Goal: Information Seeking & Learning: Learn about a topic

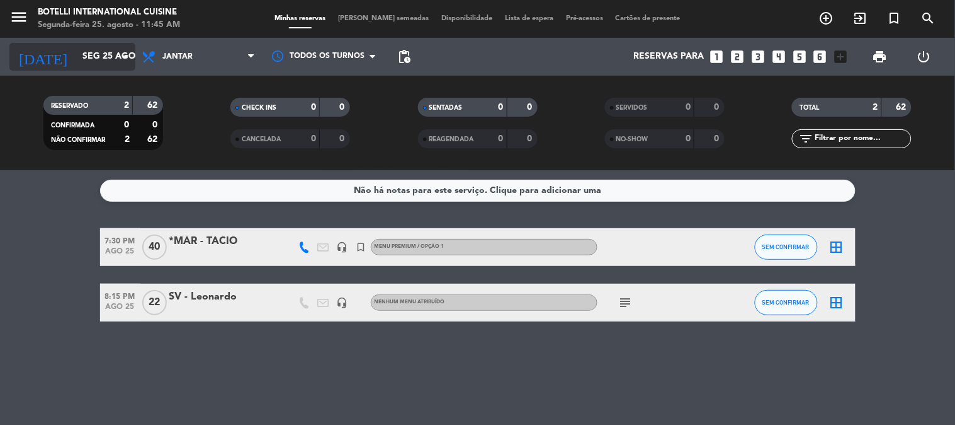
click at [82, 50] on input "Seg 25 ago" at bounding box center [136, 56] width 120 height 23
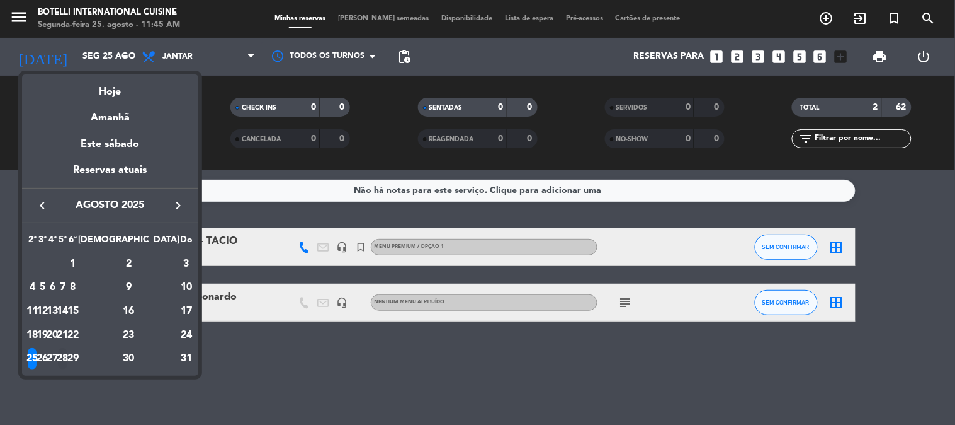
click at [67, 355] on div "28" at bounding box center [62, 358] width 9 height 21
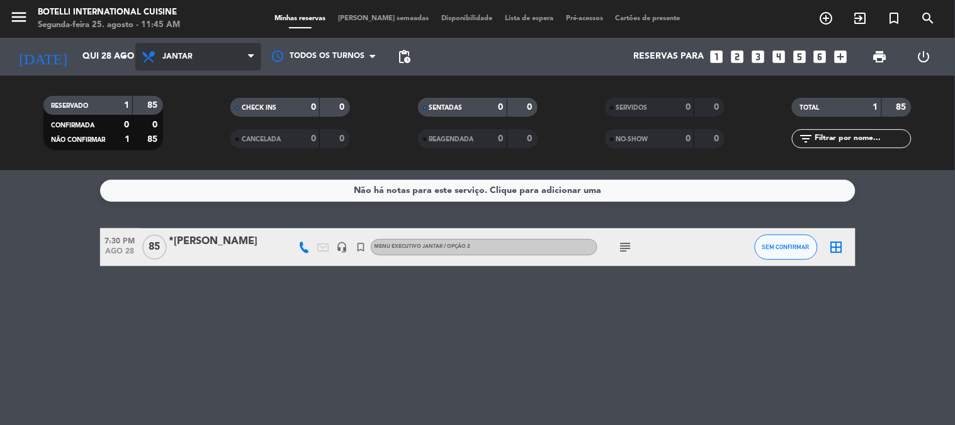
click at [202, 54] on span "Jantar" at bounding box center [198, 57] width 126 height 28
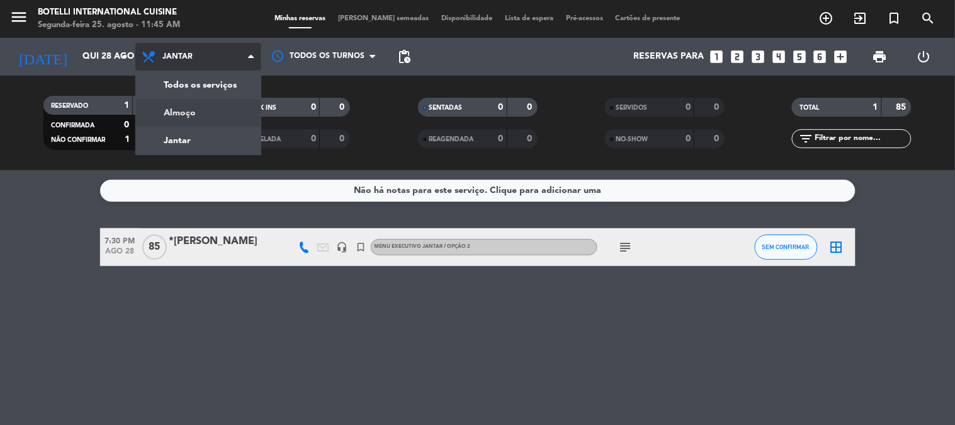
click at [209, 109] on div "menu Botelli International Cuisine Segunda-feira 25. agosto - 11:45 AM Minhas r…" at bounding box center [477, 85] width 955 height 170
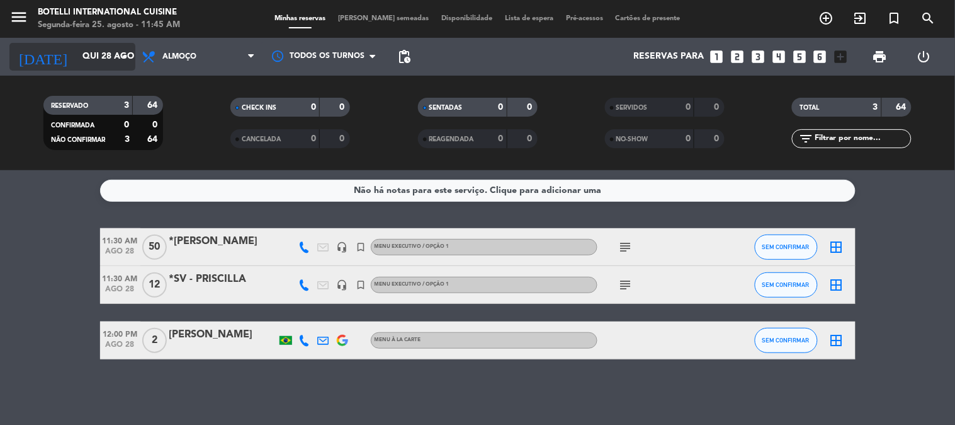
click at [89, 61] on input "Qui 28 ago" at bounding box center [136, 56] width 120 height 23
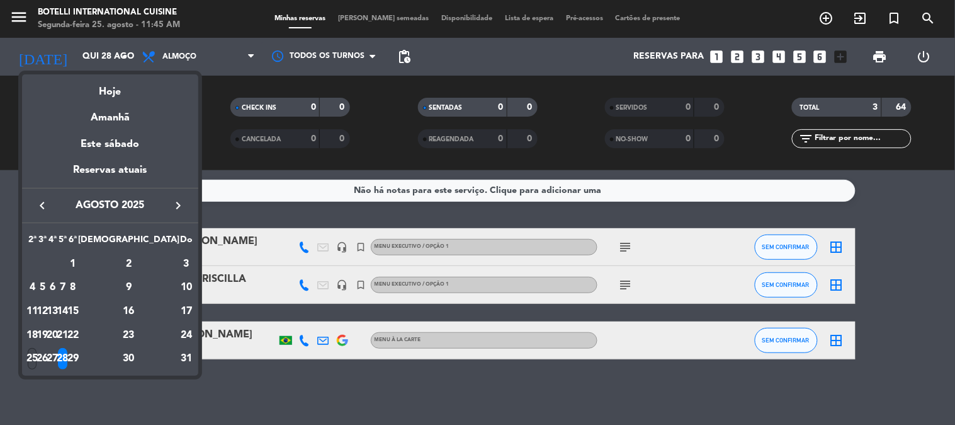
click at [35, 361] on div "25" at bounding box center [32, 358] width 9 height 21
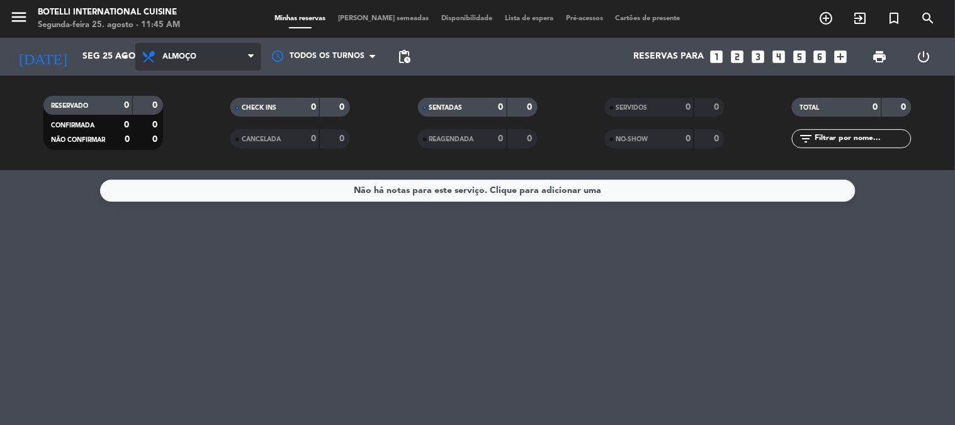
click at [200, 47] on span "Almoço" at bounding box center [198, 57] width 126 height 28
click at [190, 142] on div "menu Botelli International Cuisine Segunda-feira 25. agosto - 11:45 AM Minhas r…" at bounding box center [477, 85] width 955 height 170
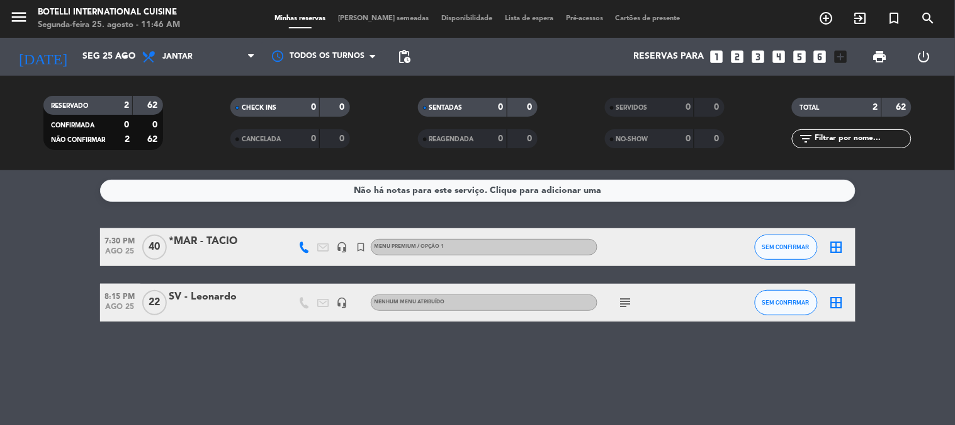
click at [625, 305] on icon "subject" at bounding box center [626, 302] width 15 height 15
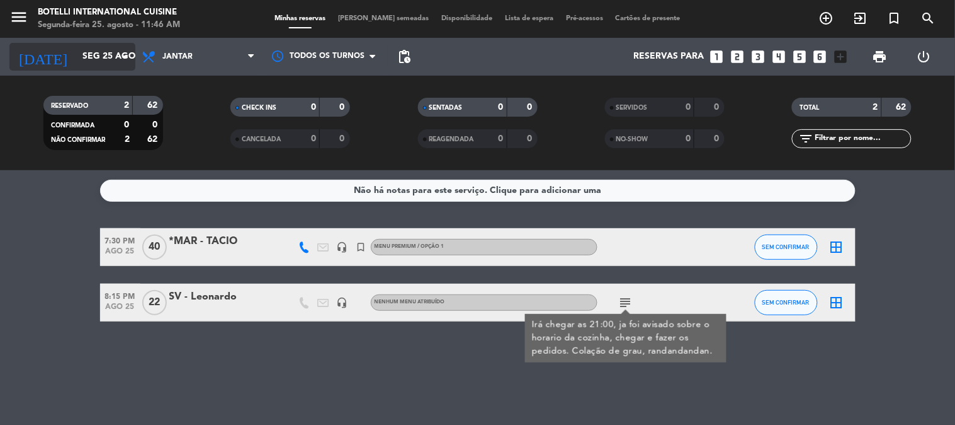
click at [116, 57] on input "Seg 25 ago" at bounding box center [136, 56] width 120 height 23
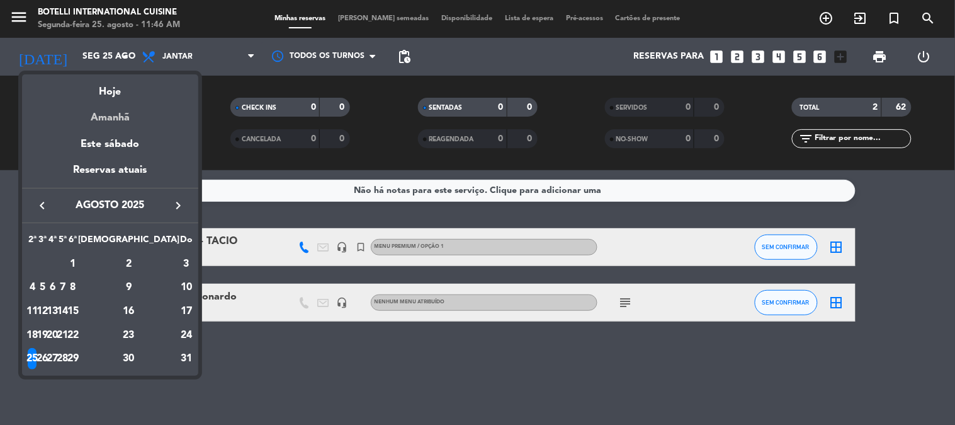
click at [115, 124] on div "Amanhã" at bounding box center [110, 113] width 176 height 26
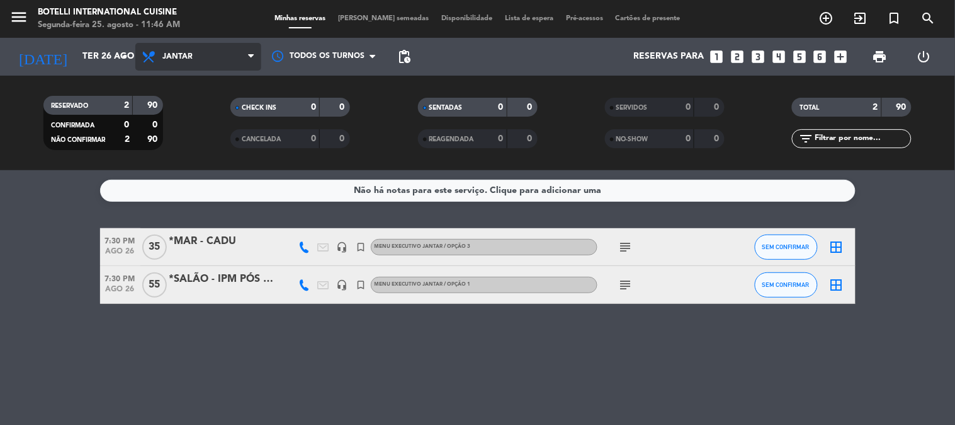
click at [197, 59] on span "Jantar" at bounding box center [198, 57] width 126 height 28
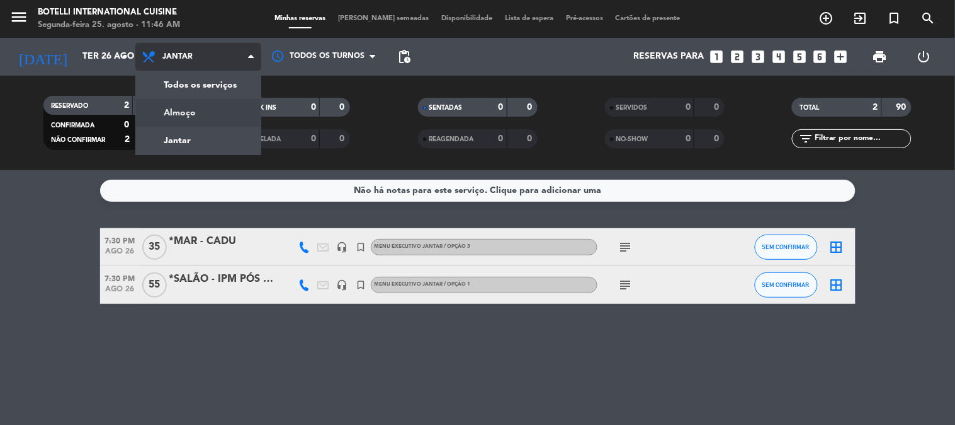
click at [198, 108] on div "menu Botelli International Cuisine Segunda-feira 25. agosto - 11:46 AM Minhas r…" at bounding box center [477, 85] width 955 height 170
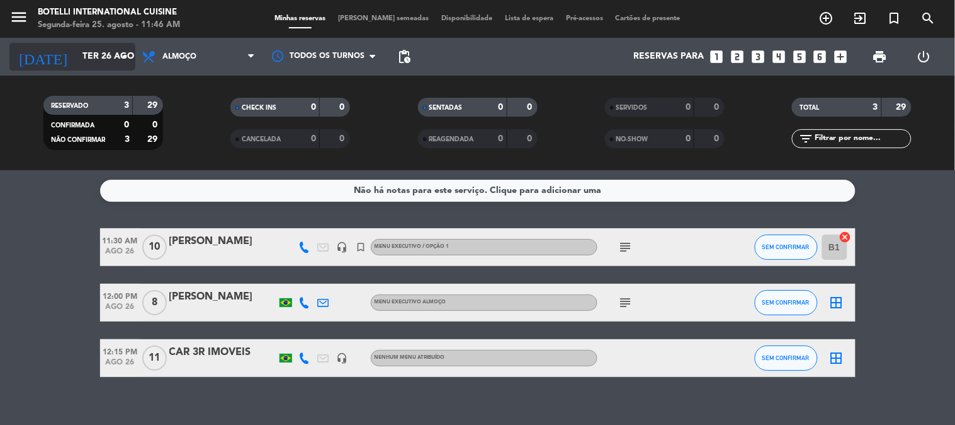
click at [110, 49] on input "Ter 26 ago" at bounding box center [136, 56] width 120 height 23
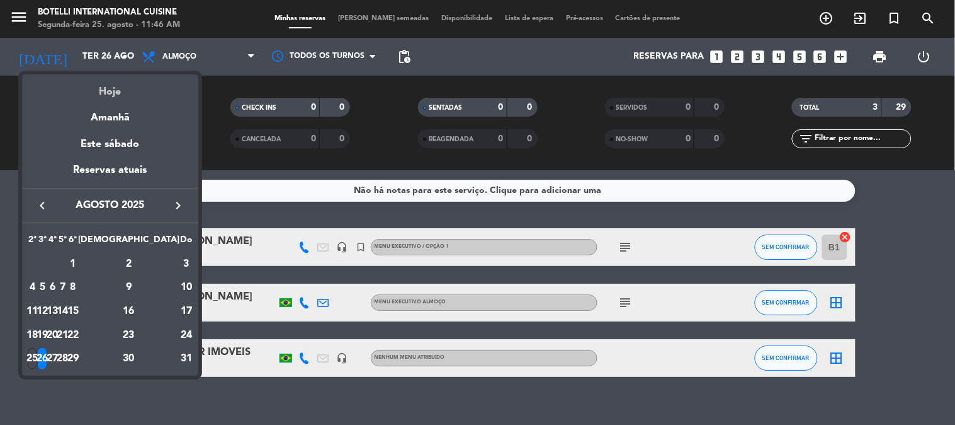
click at [113, 85] on div "Hoje" at bounding box center [110, 87] width 176 height 26
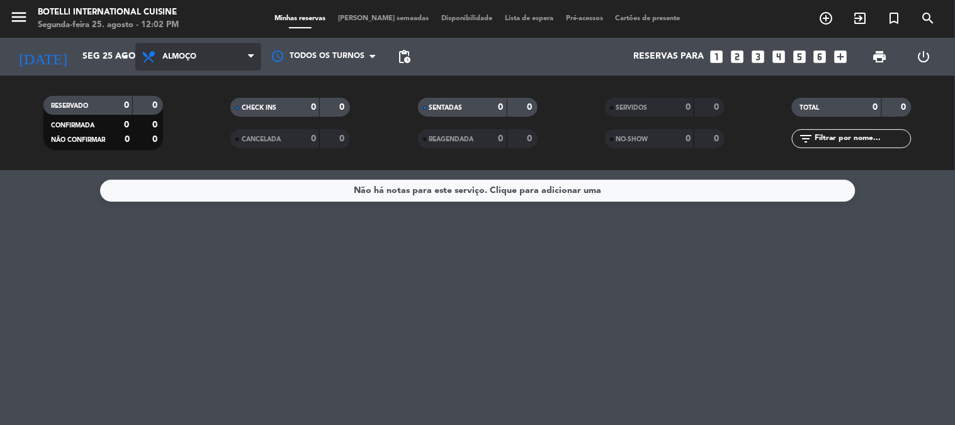
click at [191, 52] on span "Almoço" at bounding box center [180, 56] width 34 height 9
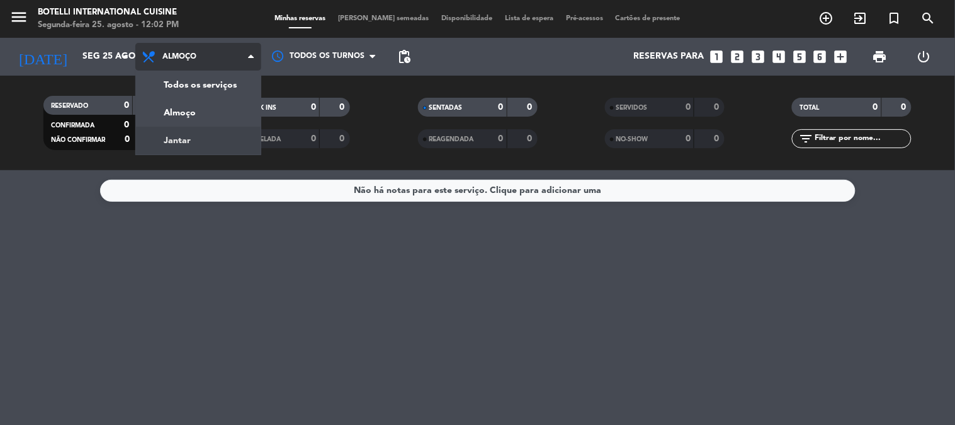
click at [200, 141] on div "menu Botelli International Cuisine Segunda-feira 25. agosto - 12:02 PM Minhas r…" at bounding box center [477, 85] width 955 height 170
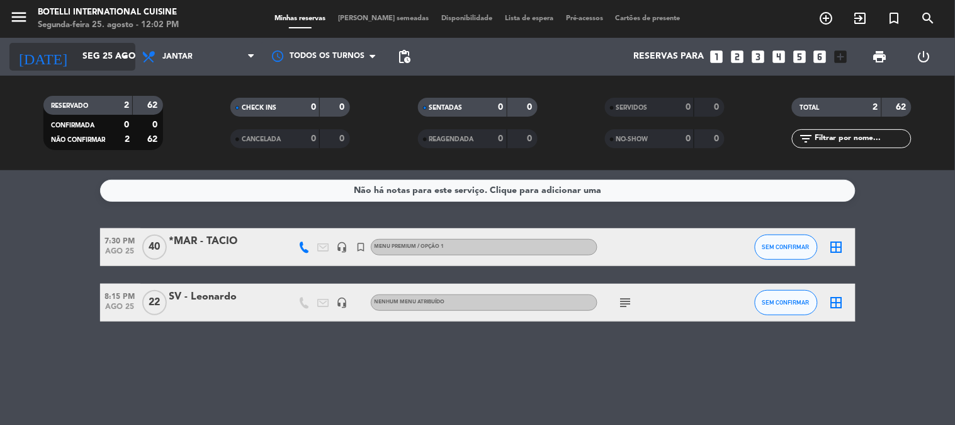
click at [91, 46] on input "Seg 25 ago" at bounding box center [136, 56] width 120 height 23
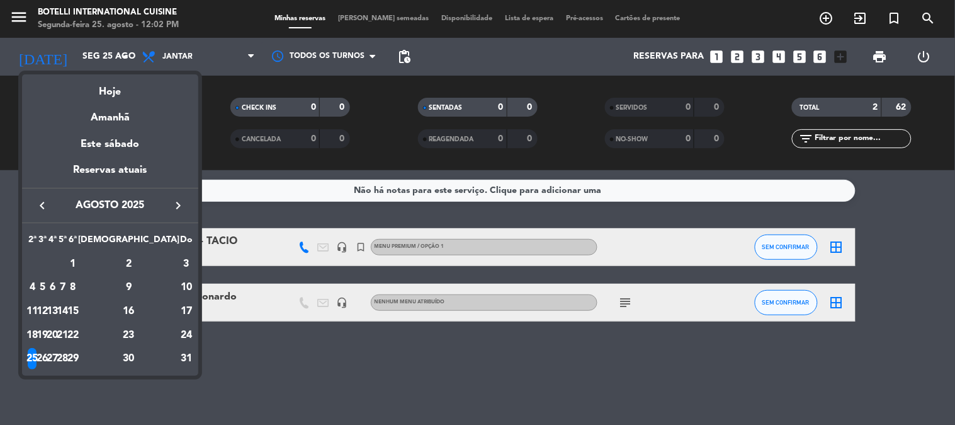
click at [37, 362] on div "25" at bounding box center [32, 358] width 9 height 21
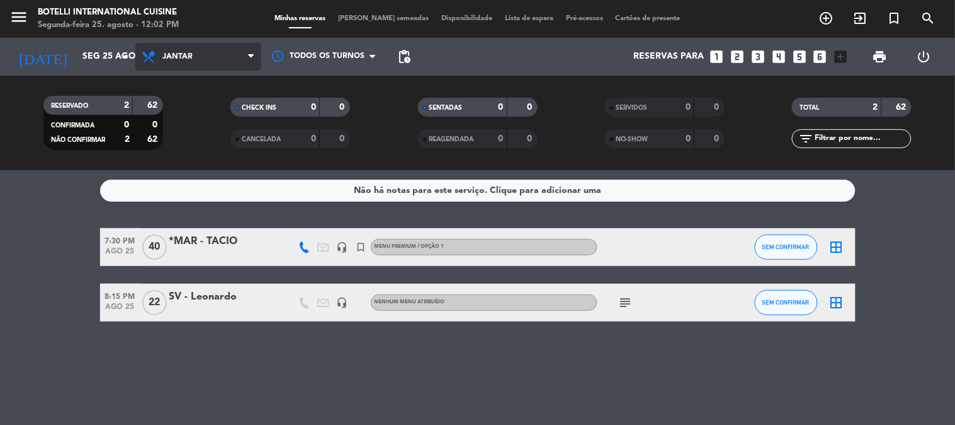
click at [171, 55] on span "Jantar" at bounding box center [178, 56] width 30 height 9
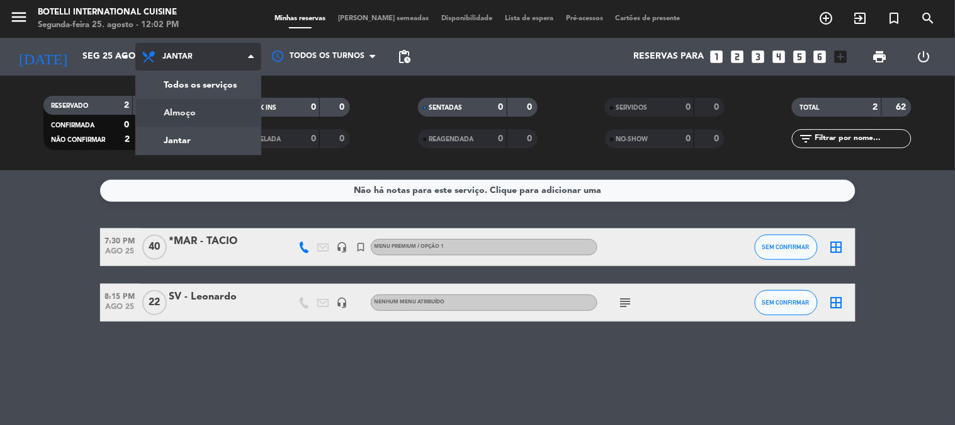
click at [184, 115] on div "menu Botelli International Cuisine Segunda-feira 25. agosto - 12:02 PM Minhas r…" at bounding box center [477, 85] width 955 height 170
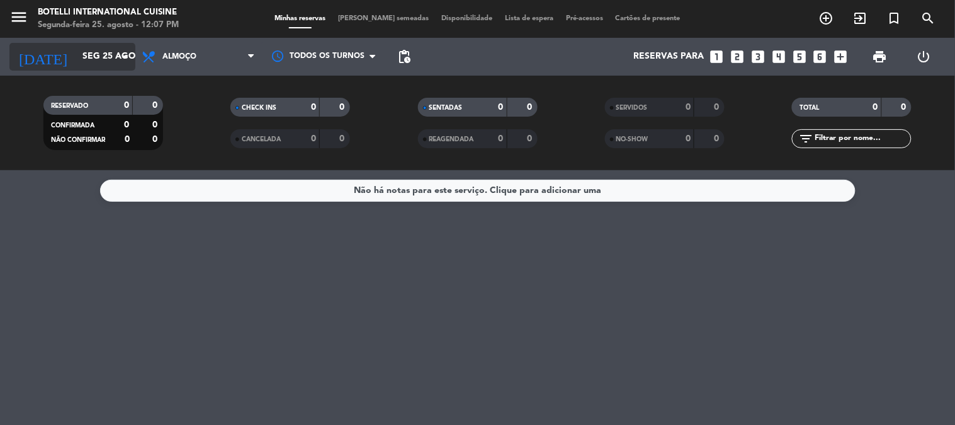
click at [109, 52] on input "Seg 25 ago" at bounding box center [136, 56] width 120 height 23
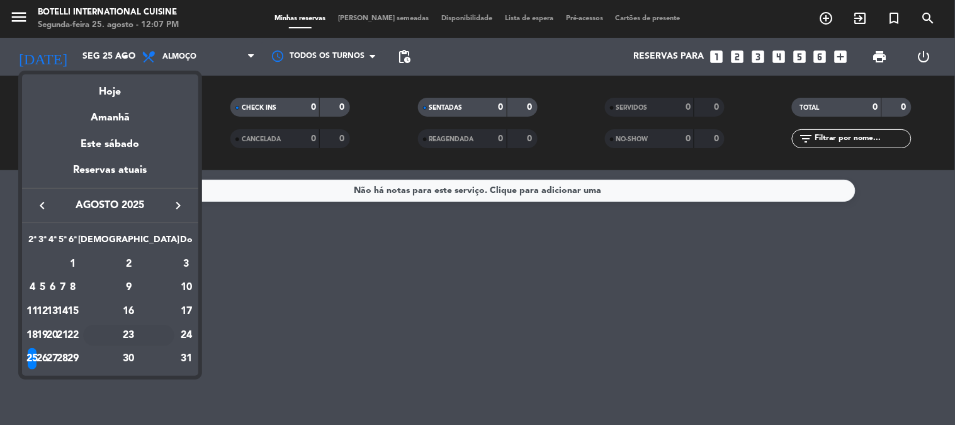
click at [158, 338] on div "23" at bounding box center [128, 334] width 91 height 21
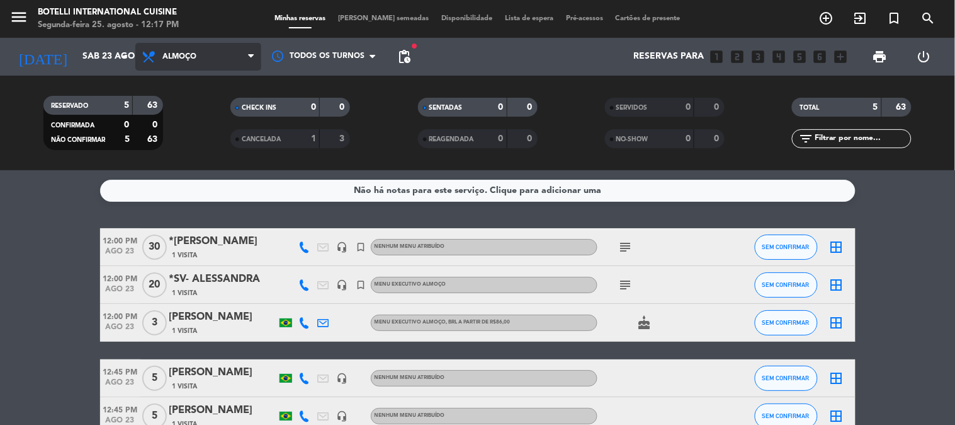
click at [184, 63] on span "Almoço" at bounding box center [198, 57] width 126 height 28
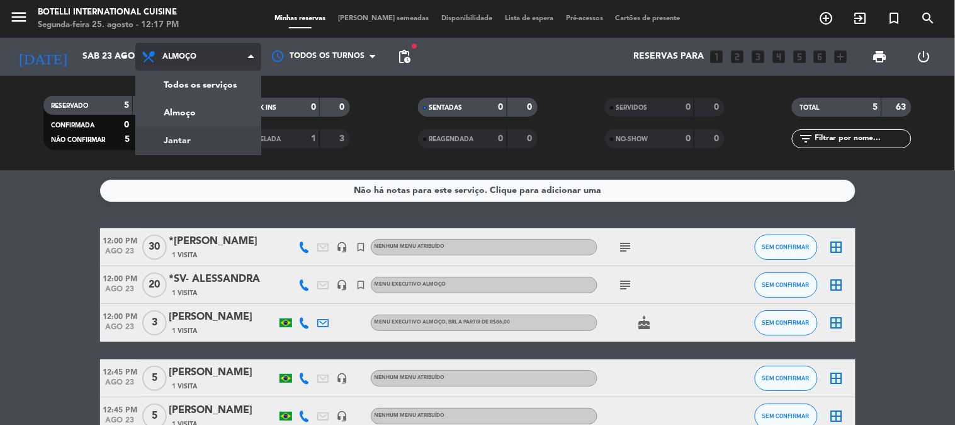
click at [185, 132] on div "menu Botelli International Cuisine Segunda-feira 25. agosto - 12:17 PM Minhas r…" at bounding box center [477, 85] width 955 height 170
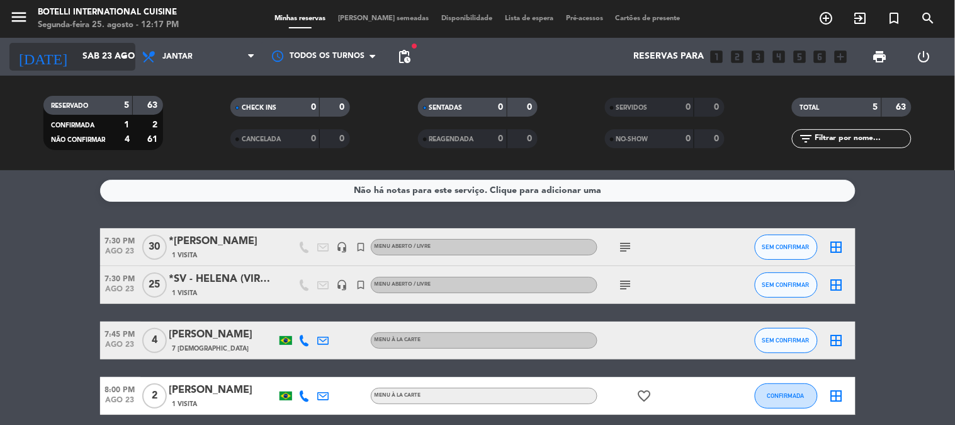
click at [120, 55] on icon "arrow_drop_down" at bounding box center [124, 56] width 15 height 15
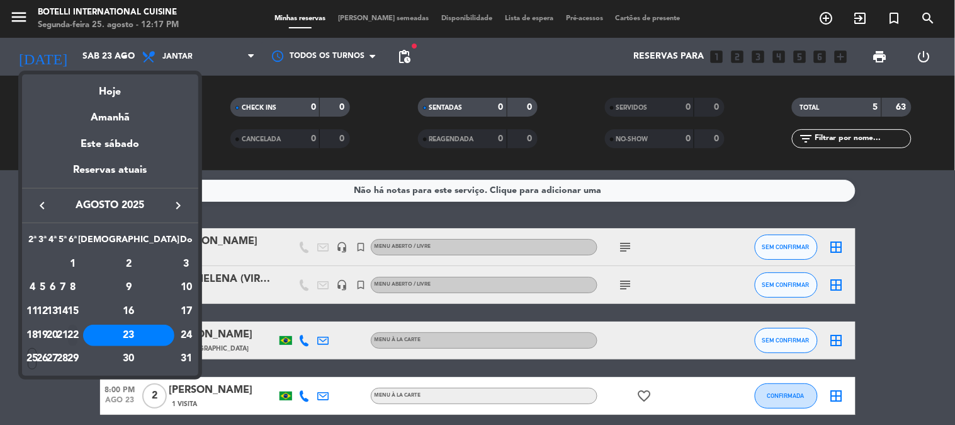
click at [77, 328] on div "22" at bounding box center [72, 334] width 9 height 21
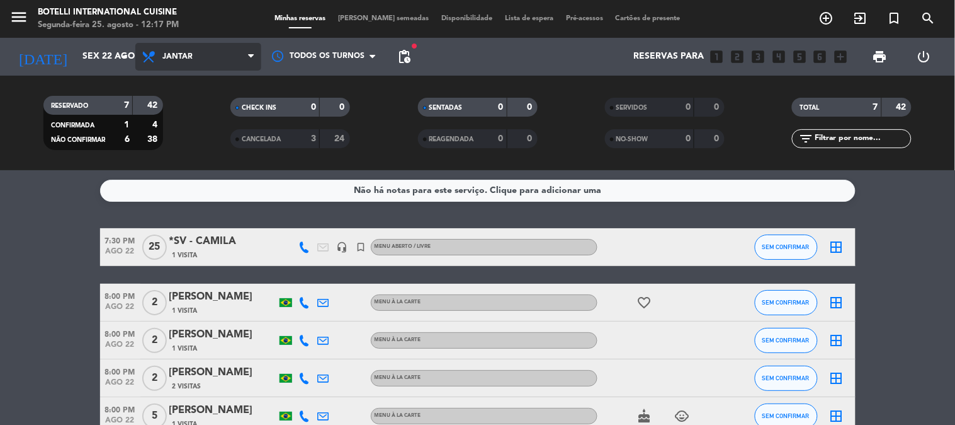
click at [202, 64] on span "Jantar" at bounding box center [198, 57] width 126 height 28
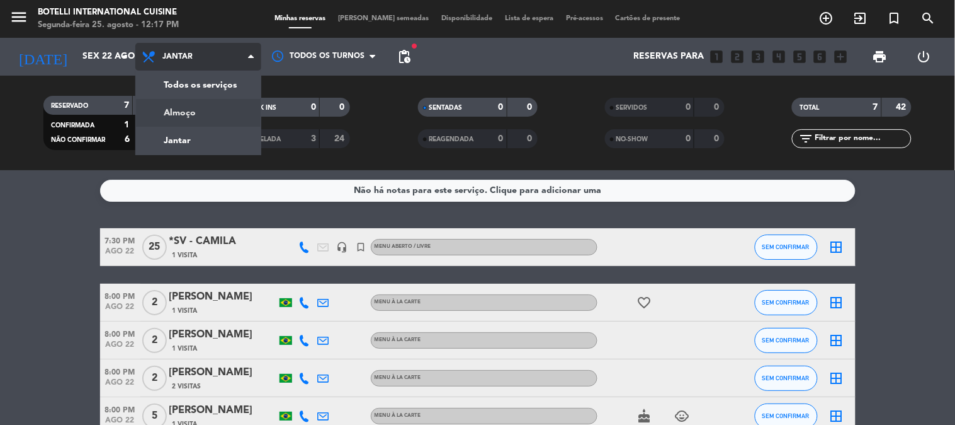
click at [199, 109] on div "menu Botelli International Cuisine Segunda-feira 25. agosto - 12:17 PM Minhas r…" at bounding box center [477, 85] width 955 height 170
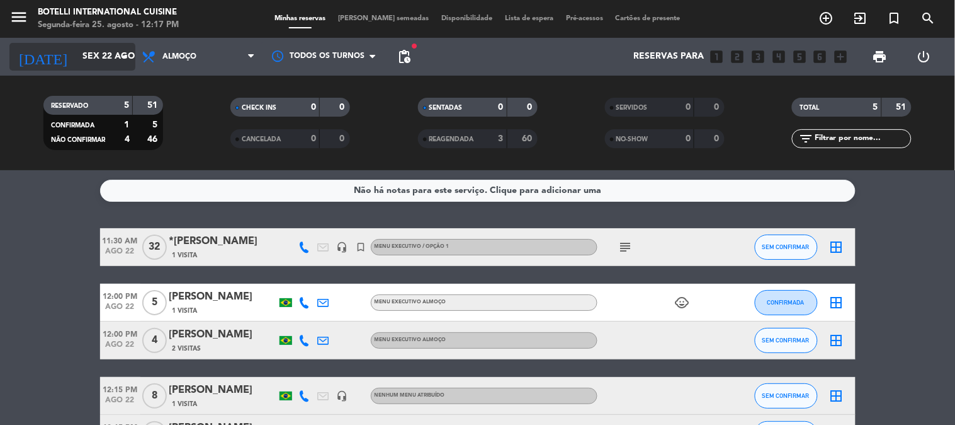
click at [134, 61] on input "Sex 22 ago" at bounding box center [136, 56] width 120 height 23
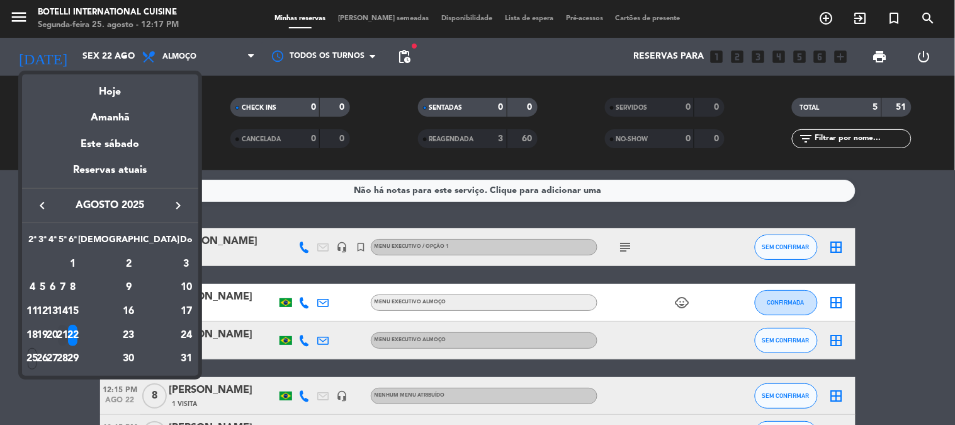
click at [67, 333] on div "21" at bounding box center [62, 334] width 9 height 21
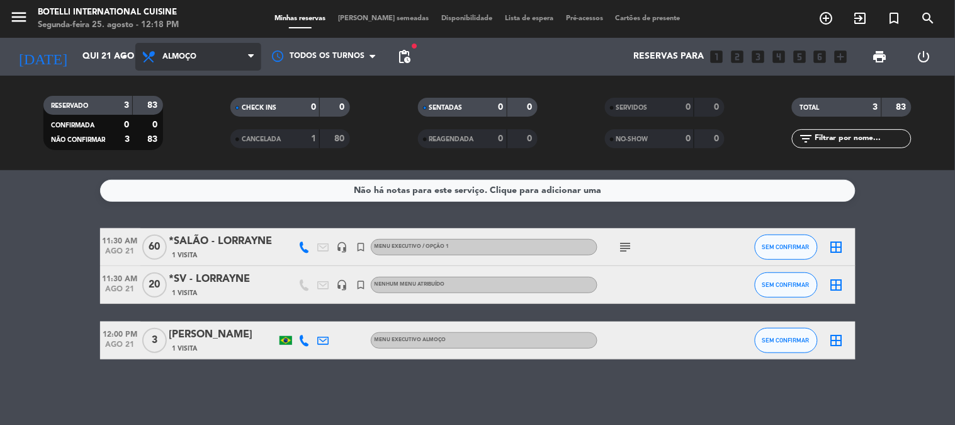
click at [225, 54] on span "Almoço" at bounding box center [198, 57] width 126 height 28
click at [205, 133] on div "menu Botelli International Cuisine Segunda-feira 25. agosto - 12:18 PM Minhas r…" at bounding box center [477, 85] width 955 height 170
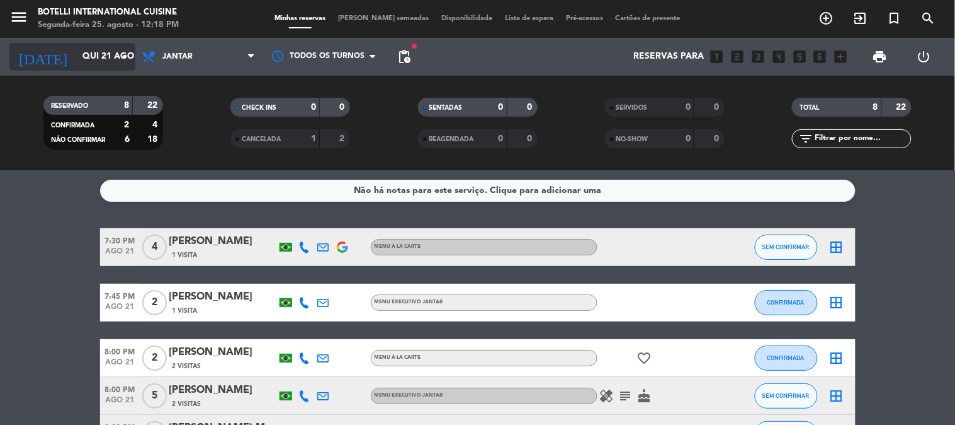
click at [76, 57] on input "Qui 21 ago" at bounding box center [136, 56] width 120 height 23
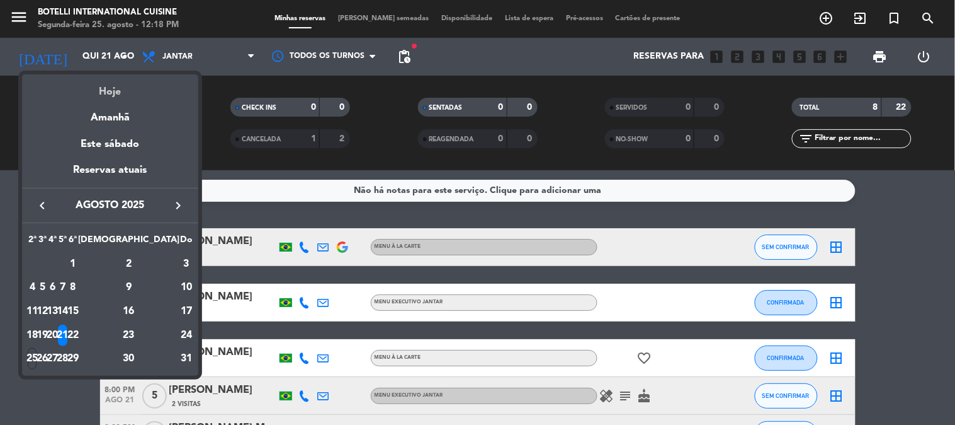
click at [103, 89] on div "Hoje" at bounding box center [110, 87] width 176 height 26
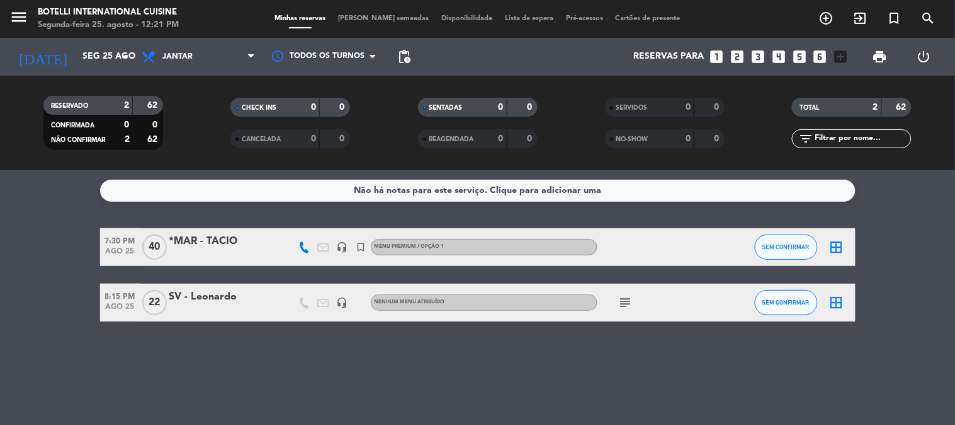
click at [627, 299] on icon "subject" at bounding box center [626, 302] width 15 height 15
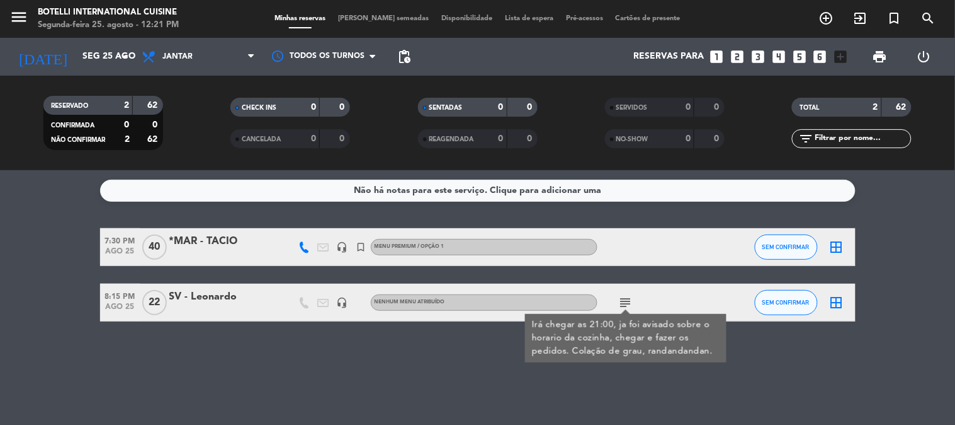
click at [627, 299] on icon "subject" at bounding box center [626, 302] width 15 height 15
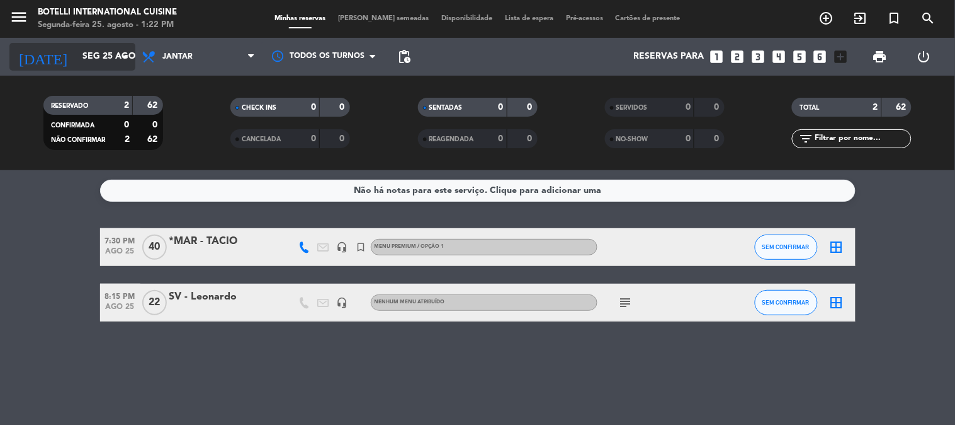
click at [94, 45] on input "Seg 25 ago" at bounding box center [136, 56] width 120 height 23
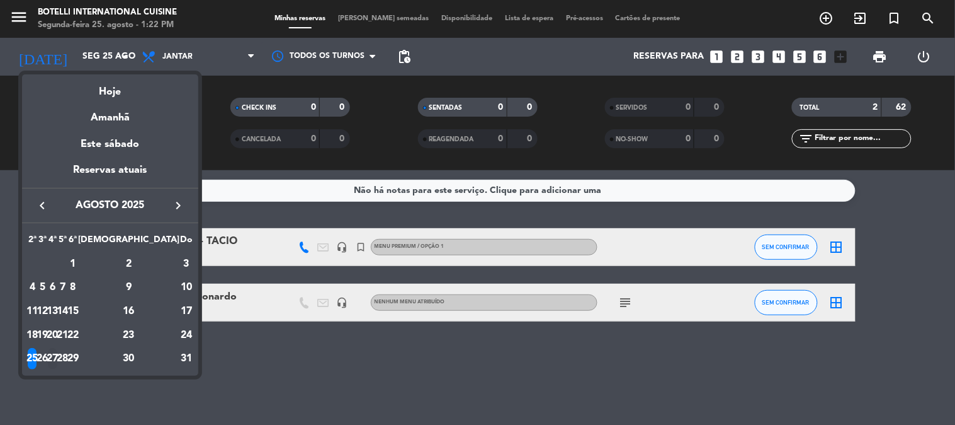
click at [57, 356] on div "27" at bounding box center [52, 358] width 9 height 21
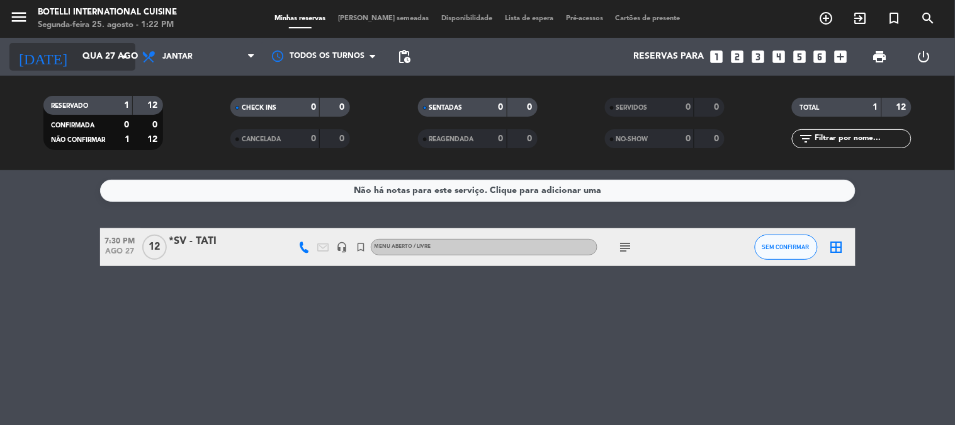
click at [92, 60] on input "Qua 27 ago" at bounding box center [136, 56] width 120 height 23
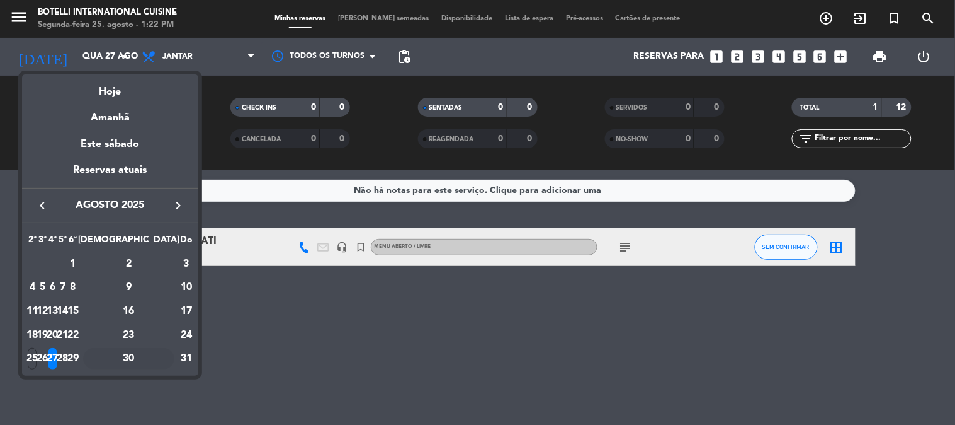
click at [155, 359] on div "30" at bounding box center [128, 358] width 91 height 21
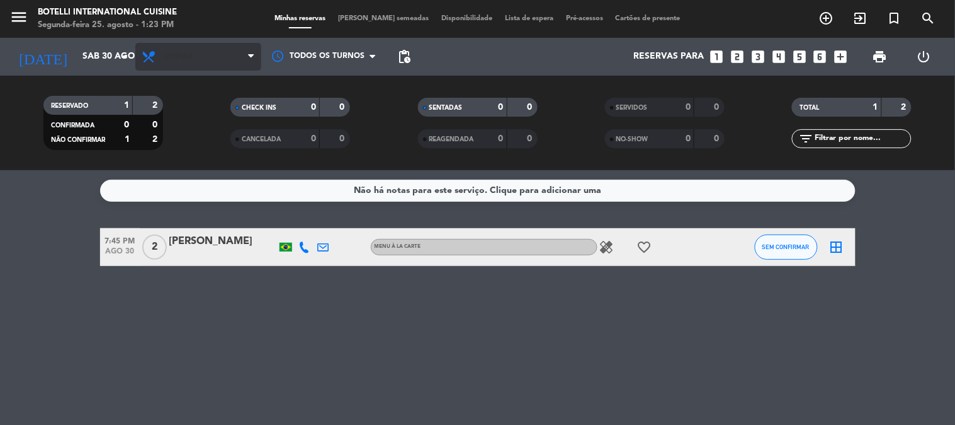
click at [180, 43] on span "Jantar" at bounding box center [198, 57] width 126 height 28
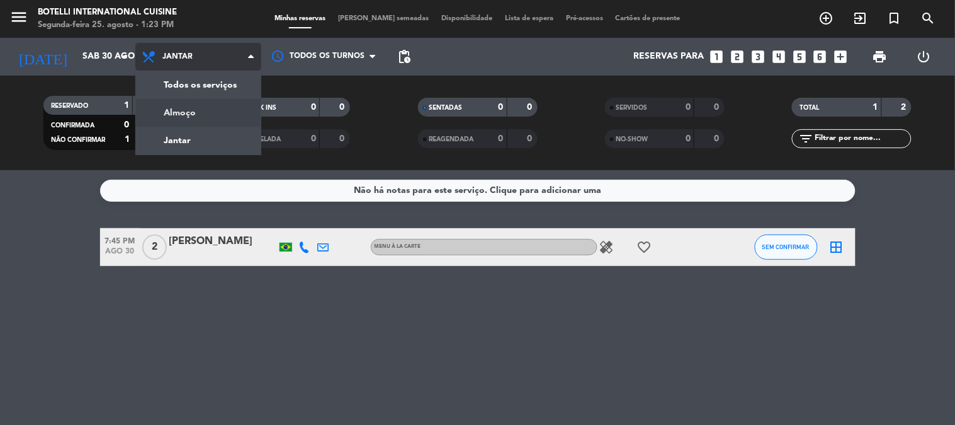
click at [171, 115] on div "menu Botelli International Cuisine Segunda-feira 25. agosto - 1:23 PM Minhas re…" at bounding box center [477, 85] width 955 height 170
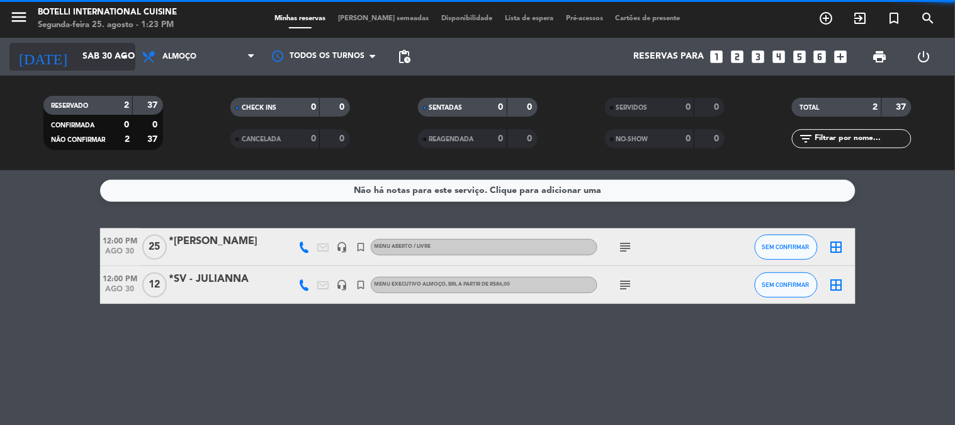
click at [93, 60] on input "Sáb 30 ago" at bounding box center [136, 56] width 120 height 23
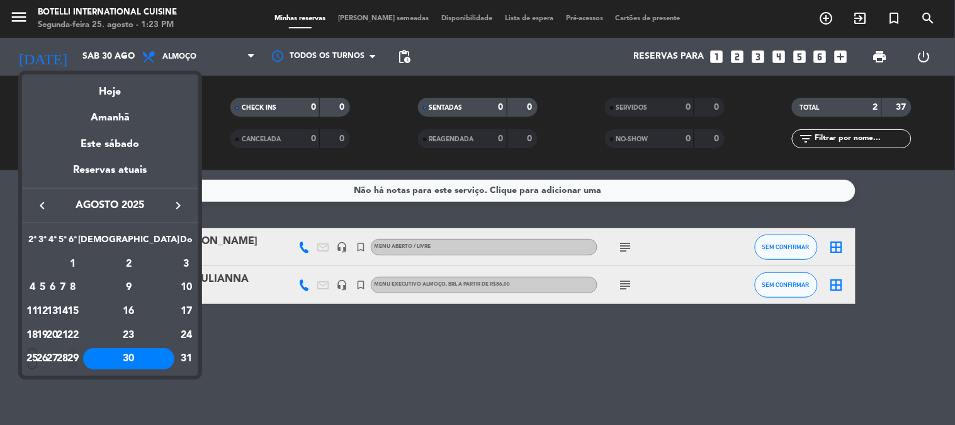
click at [77, 362] on div "29" at bounding box center [72, 358] width 9 height 21
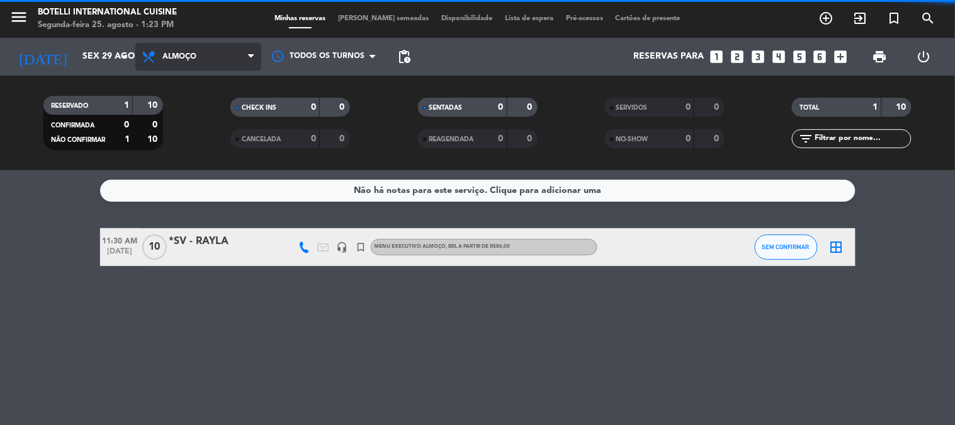
click at [191, 67] on span "Almoço" at bounding box center [198, 57] width 126 height 28
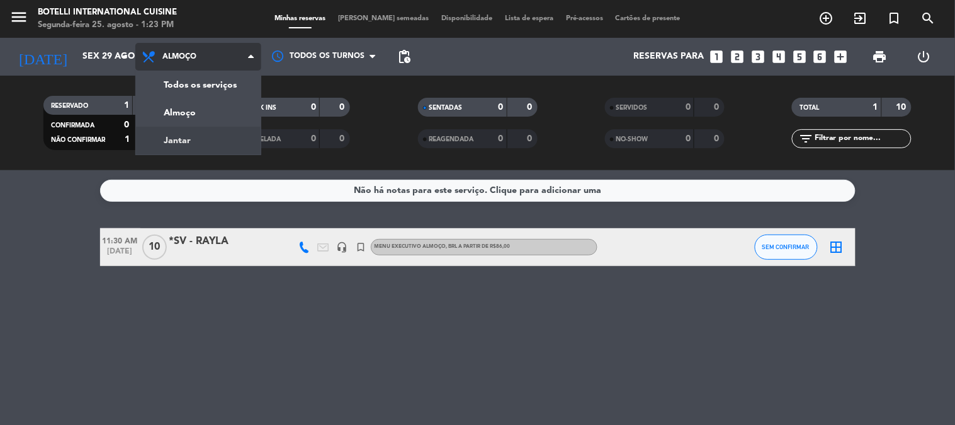
click at [189, 145] on div "menu Botelli International Cuisine Segunda-feira 25. agosto - 1:23 PM Minhas re…" at bounding box center [477, 85] width 955 height 170
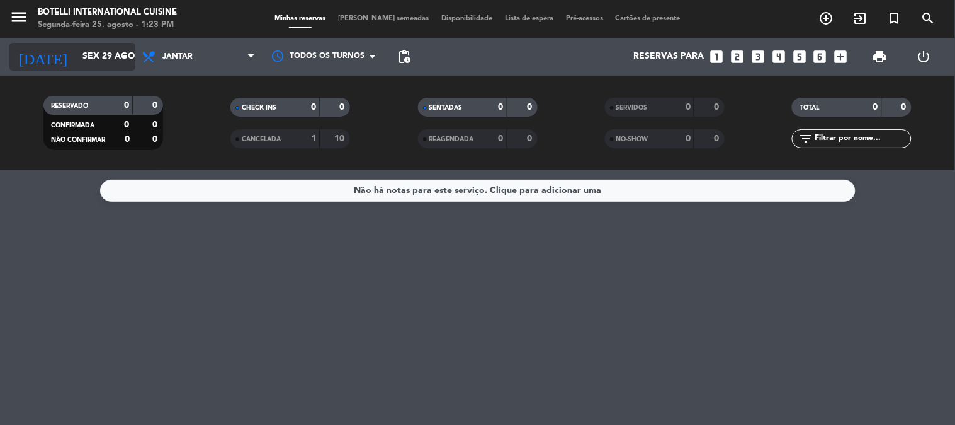
click at [91, 46] on input "Sex 29 ago" at bounding box center [136, 56] width 120 height 23
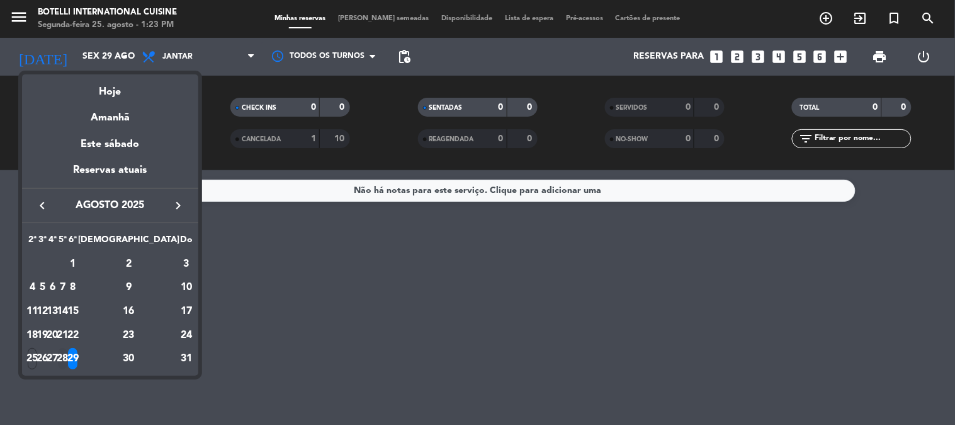
click at [67, 363] on div "28" at bounding box center [62, 358] width 9 height 21
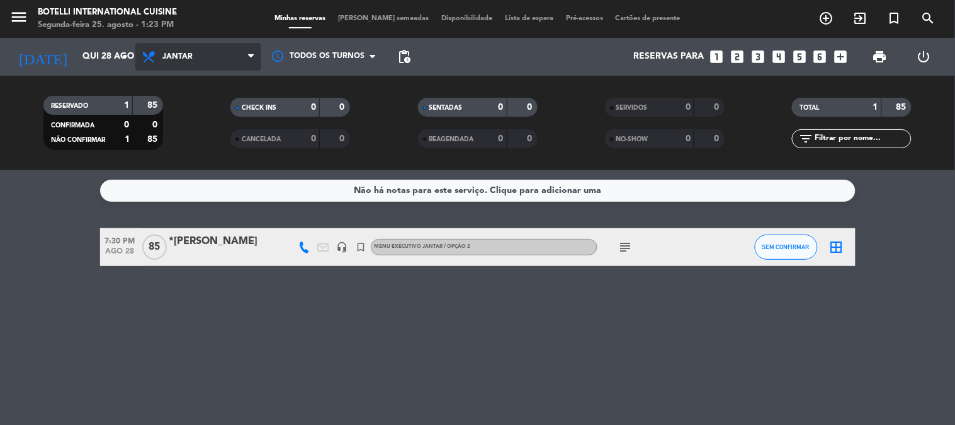
click at [198, 60] on span "Jantar" at bounding box center [198, 57] width 126 height 28
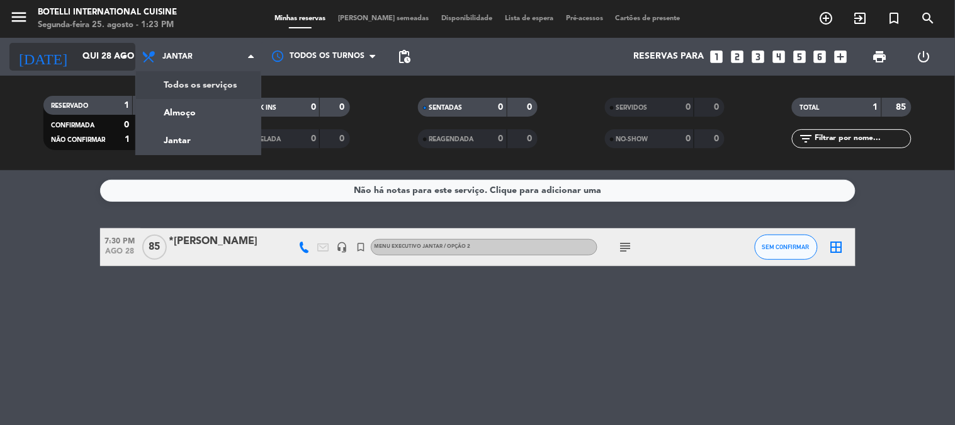
click at [83, 59] on input "Qui 28 ago" at bounding box center [136, 56] width 120 height 23
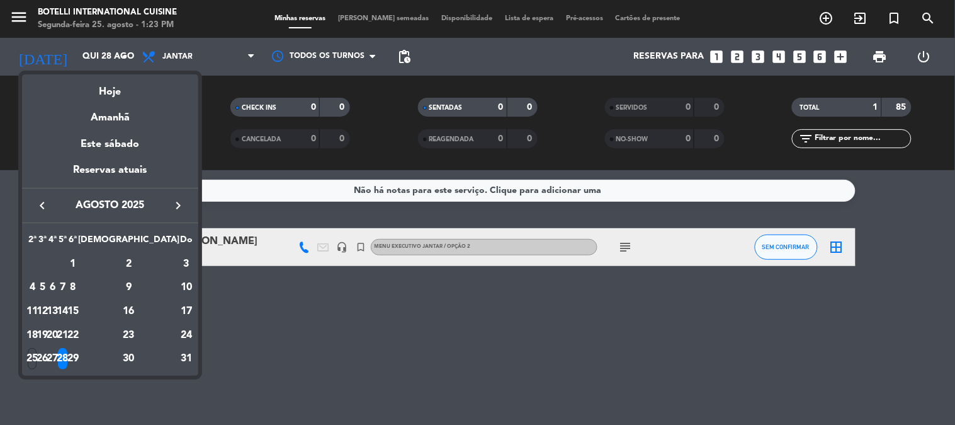
click at [162, 233] on th "[DEMOGRAPHIC_DATA]" at bounding box center [128, 242] width 101 height 20
click at [77, 358] on div "29" at bounding box center [72, 358] width 9 height 21
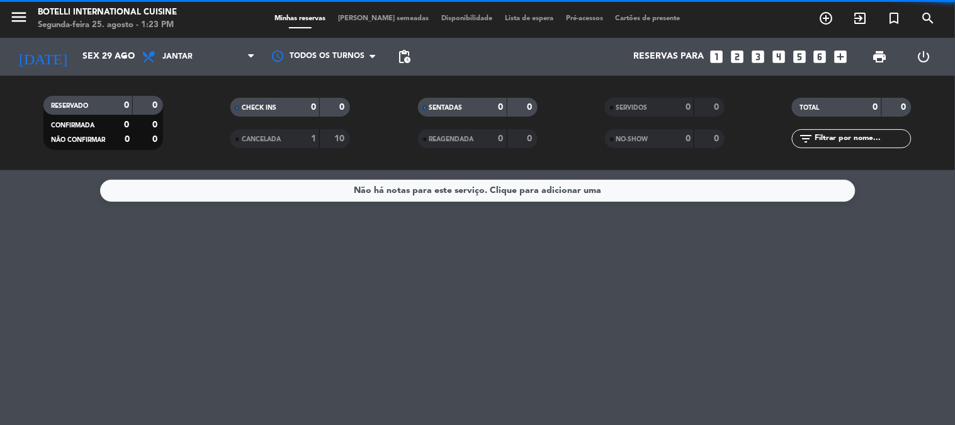
click at [211, 57] on span "Jantar" at bounding box center [198, 57] width 126 height 28
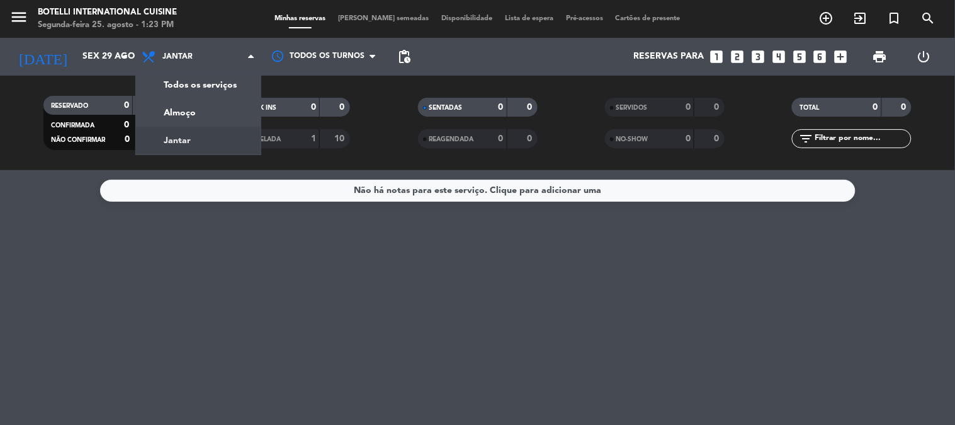
click at [211, 57] on span "Jantar" at bounding box center [198, 57] width 126 height 28
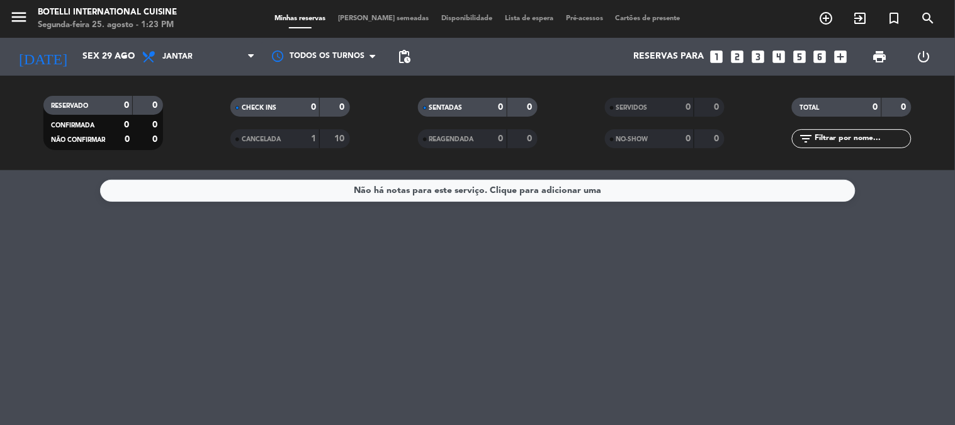
click at [211, 57] on span "Jantar" at bounding box center [198, 57] width 126 height 28
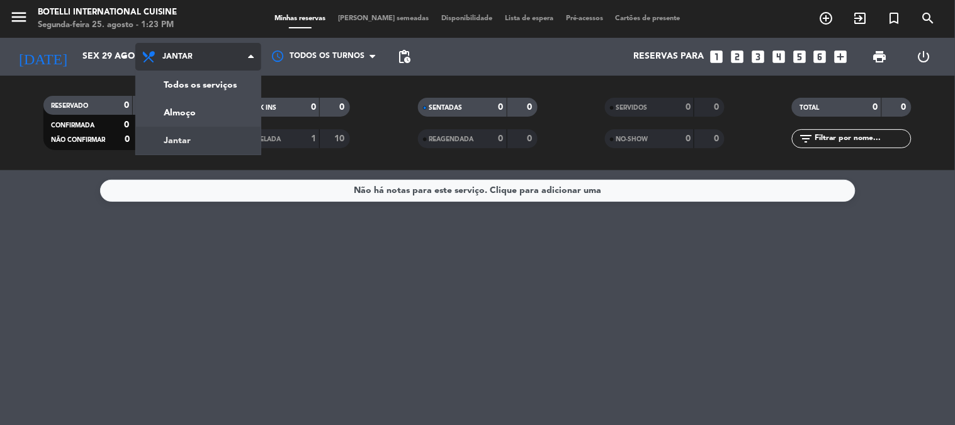
click at [190, 114] on div "menu Botelli International Cuisine Segunda-feira 25. agosto - 1:23 PM Minhas re…" at bounding box center [477, 85] width 955 height 170
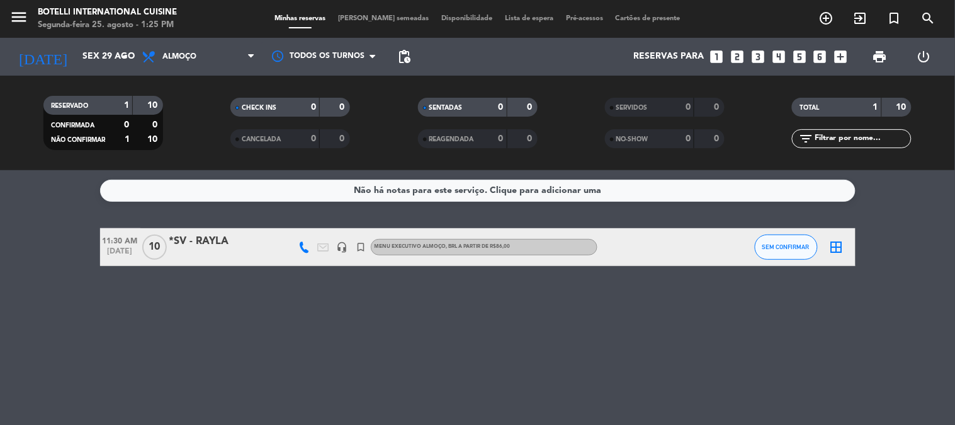
click at [215, 383] on div "Não há notas para este serviço. Clique para adicionar uma 11:30 AM [DATE] *SV -…" at bounding box center [477, 297] width 955 height 254
drag, startPoint x: 261, startPoint y: 345, endPoint x: 316, endPoint y: 312, distance: 63.5
click at [319, 300] on div "Não há notas para este serviço. Clique para adicionar uma 11:30 AM [DATE] *SV -…" at bounding box center [477, 297] width 955 height 254
click at [299, 364] on div "Não há notas para este serviço. Clique para adicionar uma 11:30 AM [DATE] *SV -…" at bounding box center [477, 297] width 955 height 254
drag, startPoint x: 296, startPoint y: 368, endPoint x: 324, endPoint y: 330, distance: 47.2
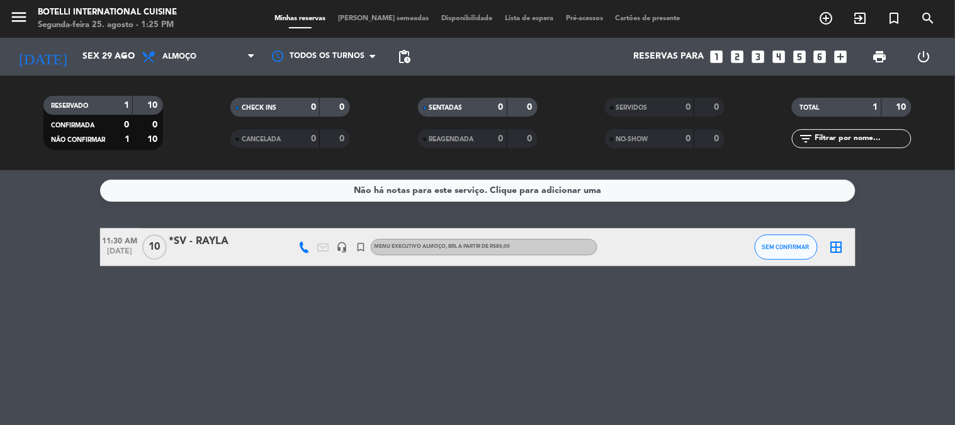
click at [324, 330] on div "Não há notas para este serviço. Clique para adicionar uma 11:30 AM [DATE] *SV -…" at bounding box center [477, 297] width 955 height 254
drag, startPoint x: 324, startPoint y: 330, endPoint x: 337, endPoint y: 367, distance: 39.2
click at [336, 367] on div "Não há notas para este serviço. Clique para adicionar uma 11:30 AM [DATE] *SV -…" at bounding box center [477, 297] width 955 height 254
click at [375, 392] on div "Não há notas para este serviço. Clique para adicionar uma 11:30 AM [DATE] *SV -…" at bounding box center [477, 297] width 955 height 254
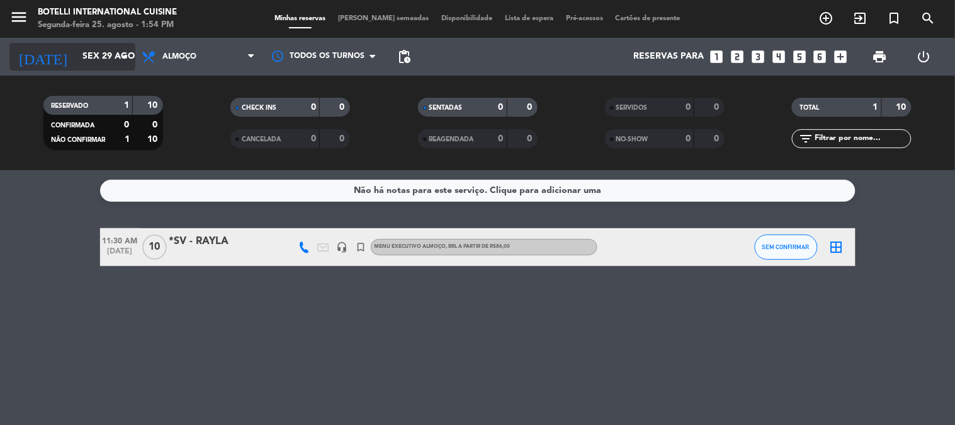
click at [76, 57] on input "Sex 29 ago" at bounding box center [136, 56] width 120 height 23
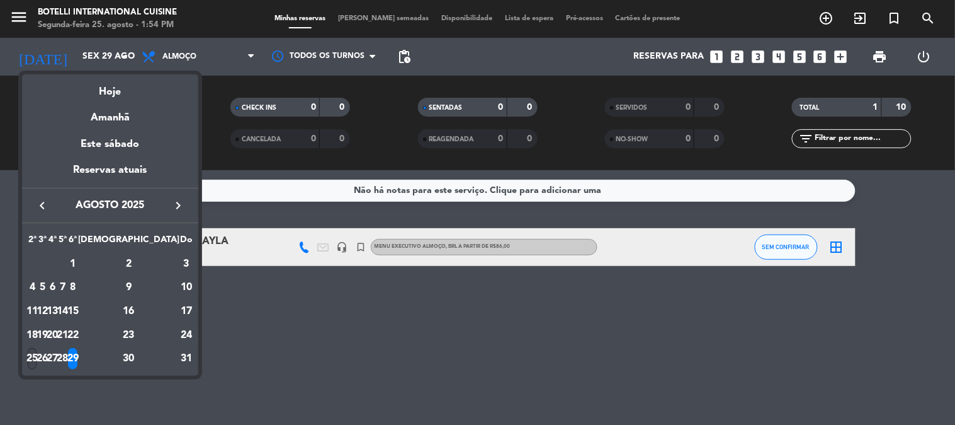
click at [37, 360] on div "25" at bounding box center [32, 358] width 9 height 21
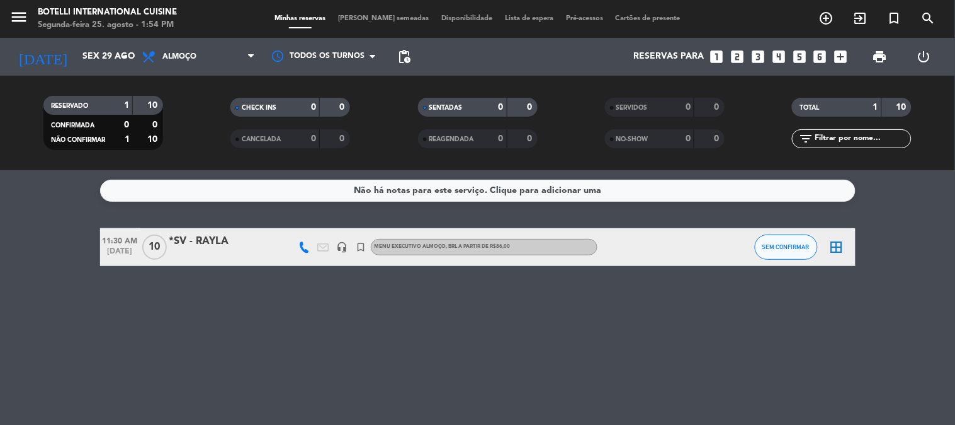
type input "Seg 25 ago"
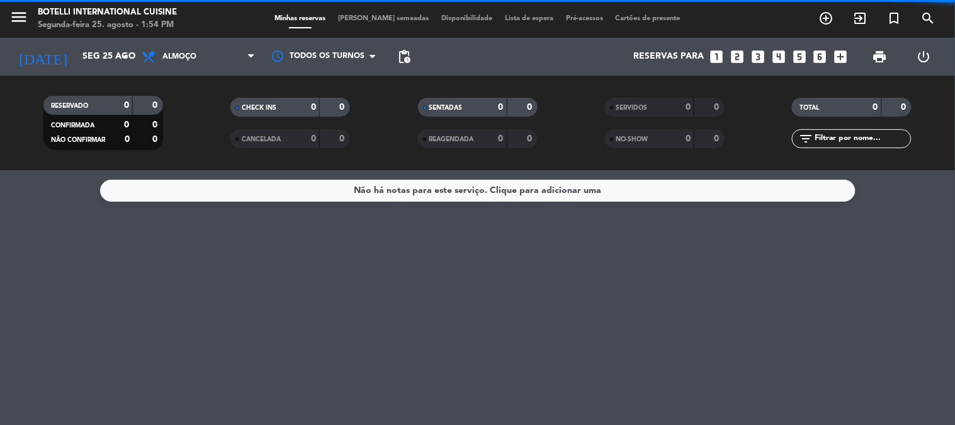
click at [164, 48] on span "Almoço" at bounding box center [198, 57] width 126 height 28
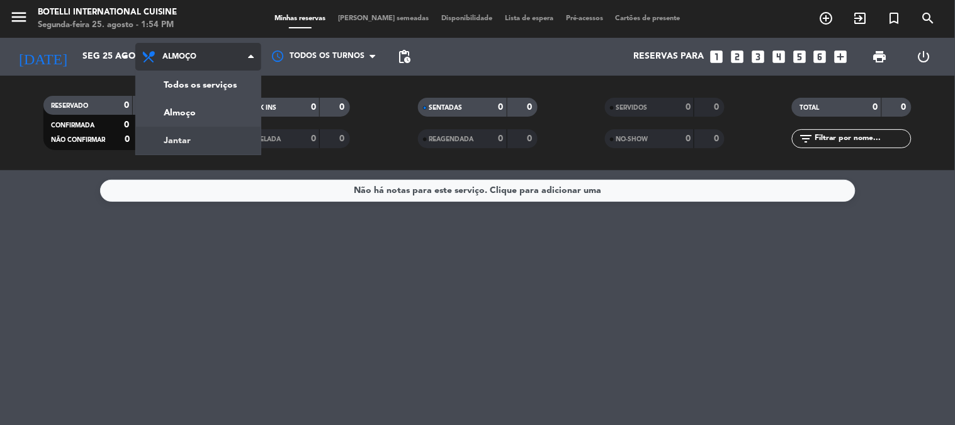
click at [197, 135] on div "menu Botelli International Cuisine Segunda-feira 25. agosto - 1:54 PM Minhas re…" at bounding box center [477, 85] width 955 height 170
